Goal: Navigation & Orientation: Find specific page/section

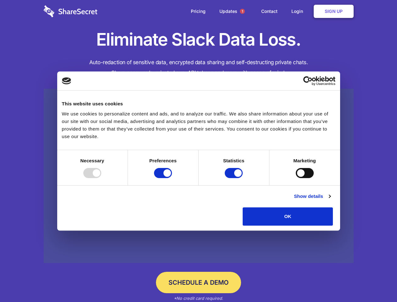
click at [101, 178] on div at bounding box center [92, 173] width 18 height 10
click at [172, 178] on input "Preferences" at bounding box center [163, 173] width 18 height 10
checkbox input "false"
click at [235, 178] on input "Statistics" at bounding box center [234, 173] width 18 height 10
checkbox input "false"
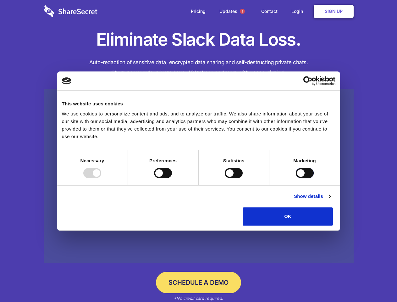
click at [296, 178] on input "Marketing" at bounding box center [305, 173] width 18 height 10
checkbox input "true"
click at [331, 200] on link "Show details" at bounding box center [312, 197] width 36 height 8
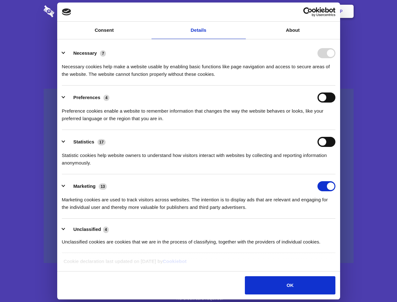
click at [336, 86] on li "Necessary 7 Necessary cookies help make a website usable by enabling basic func…" at bounding box center [199, 63] width 274 height 44
click at [242, 11] on span "1" at bounding box center [242, 11] width 5 height 5
